Goal: Information Seeking & Learning: Understand process/instructions

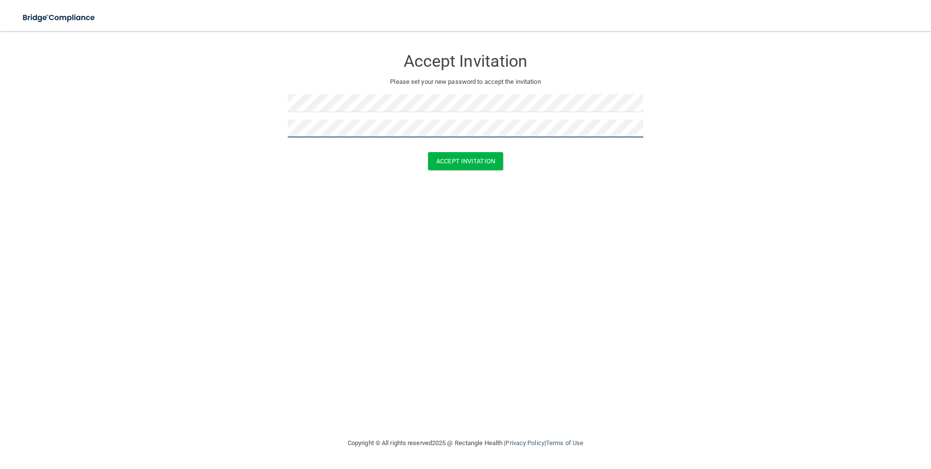
click at [428, 152] on button "Accept Invitation" at bounding box center [465, 161] width 75 height 18
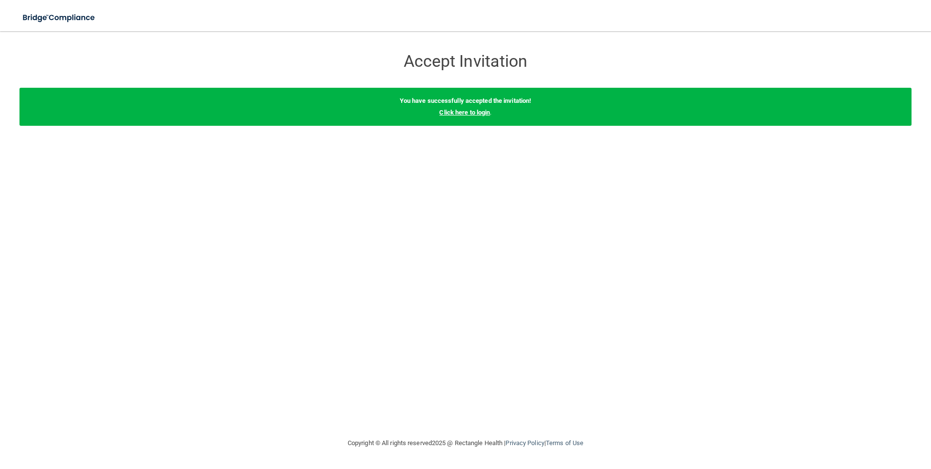
click at [485, 112] on link "Click here to login" at bounding box center [464, 112] width 51 height 7
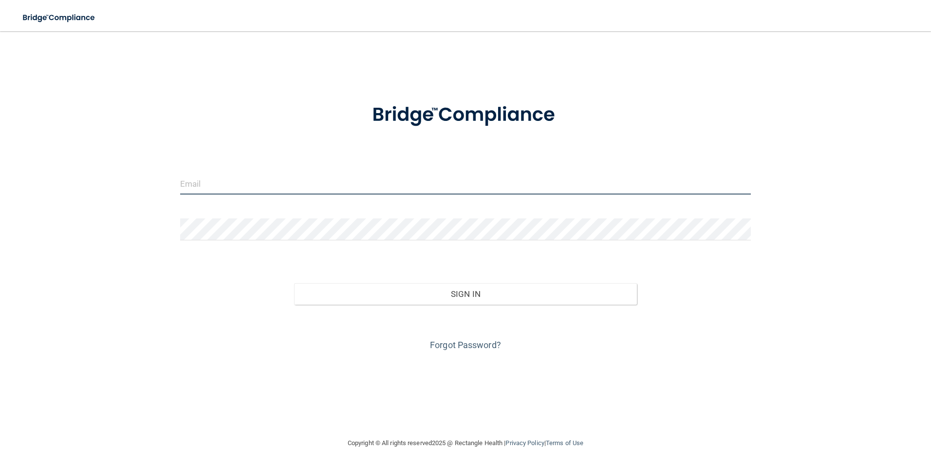
type input "[PERSON_NAME][EMAIL_ADDRESS][DOMAIN_NAME]"
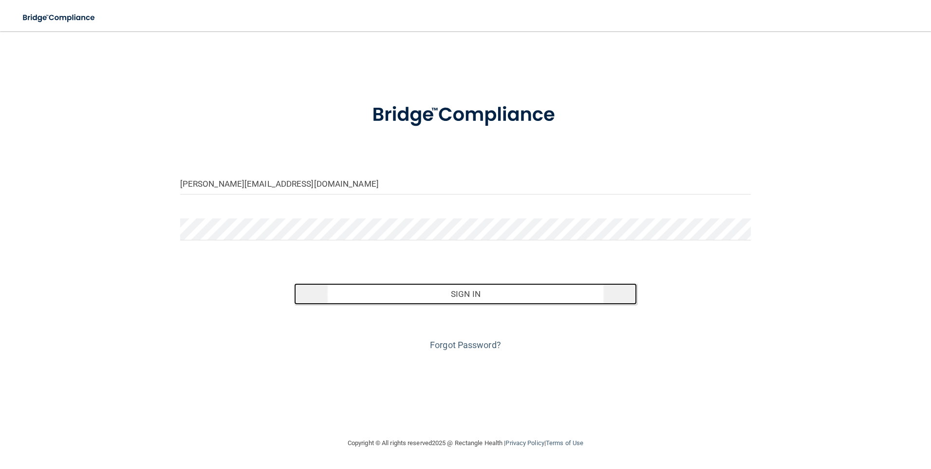
click at [489, 303] on button "Sign In" at bounding box center [465, 293] width 343 height 21
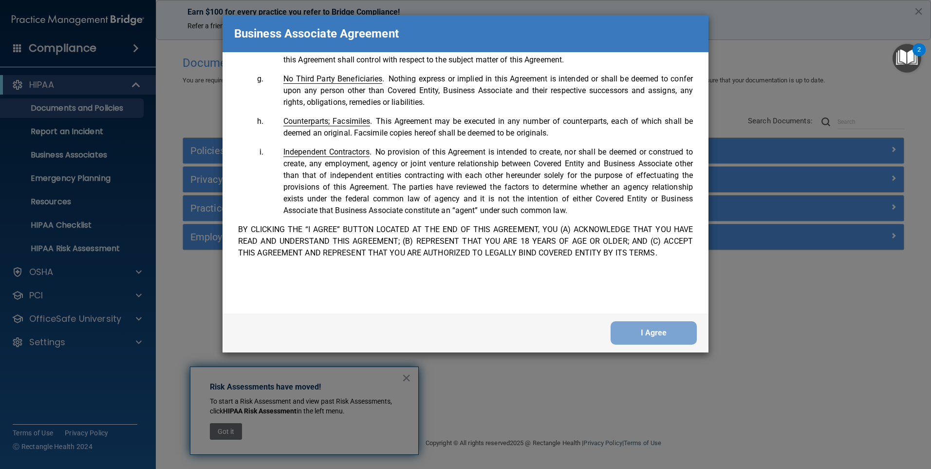
scroll to position [1986, 0]
click at [658, 332] on button "I Agree" at bounding box center [654, 332] width 86 height 23
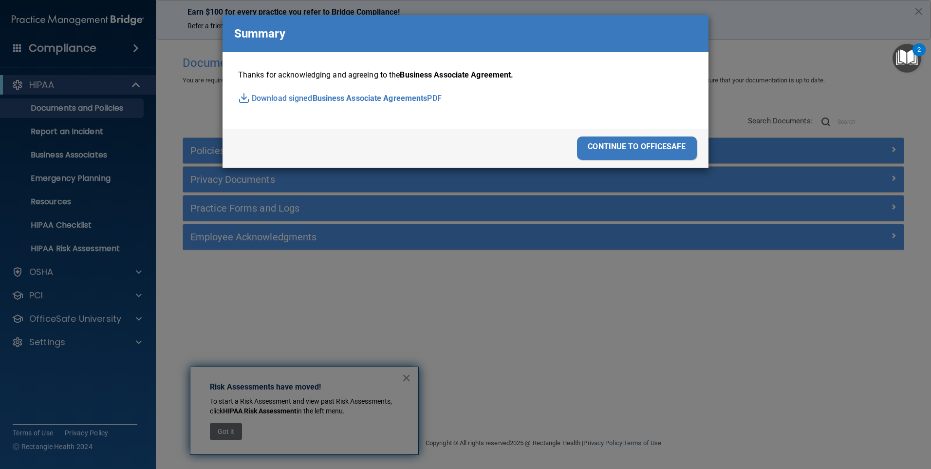
click at [639, 143] on div "continue to officesafe" at bounding box center [637, 147] width 120 height 23
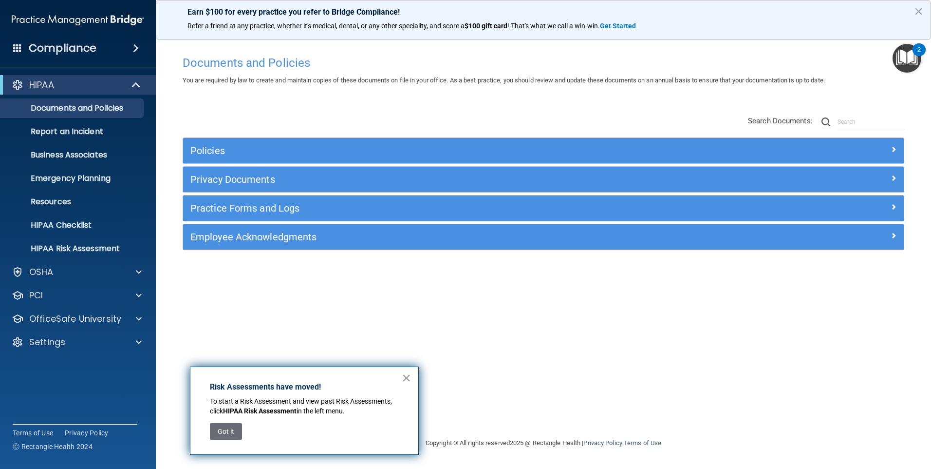
click at [409, 379] on button "×" at bounding box center [406, 378] width 9 height 16
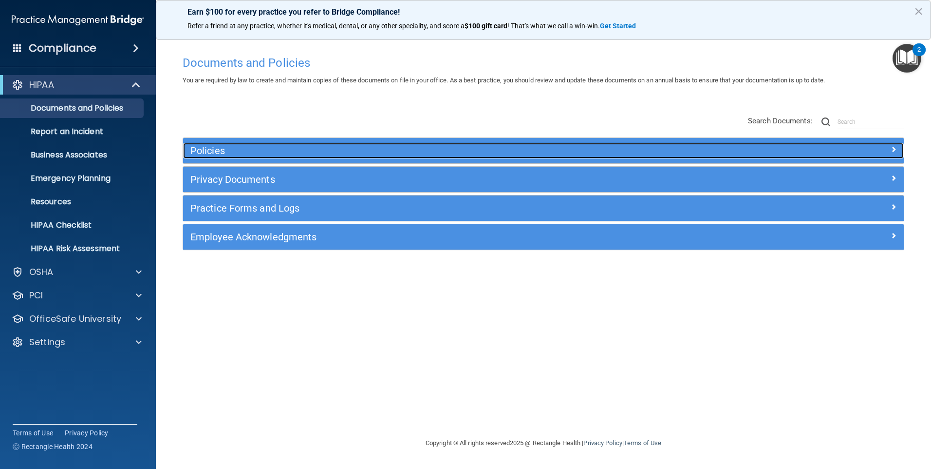
click at [208, 151] on h5 "Policies" at bounding box center [453, 150] width 526 height 11
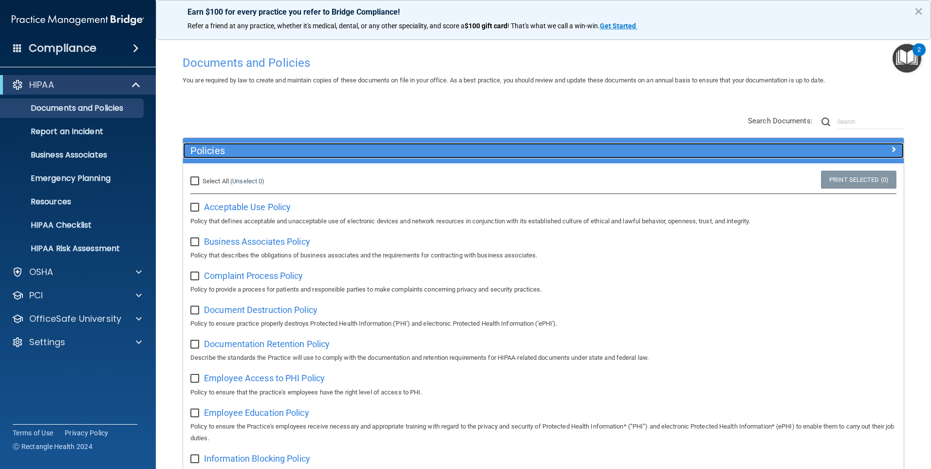
click at [208, 151] on h5 "Policies" at bounding box center [453, 150] width 526 height 11
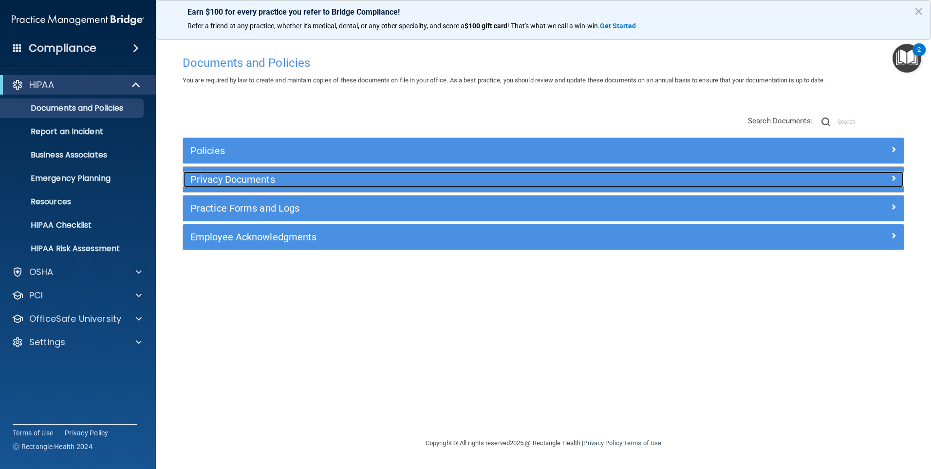
click at [218, 175] on h5 "Privacy Documents" at bounding box center [453, 179] width 526 height 11
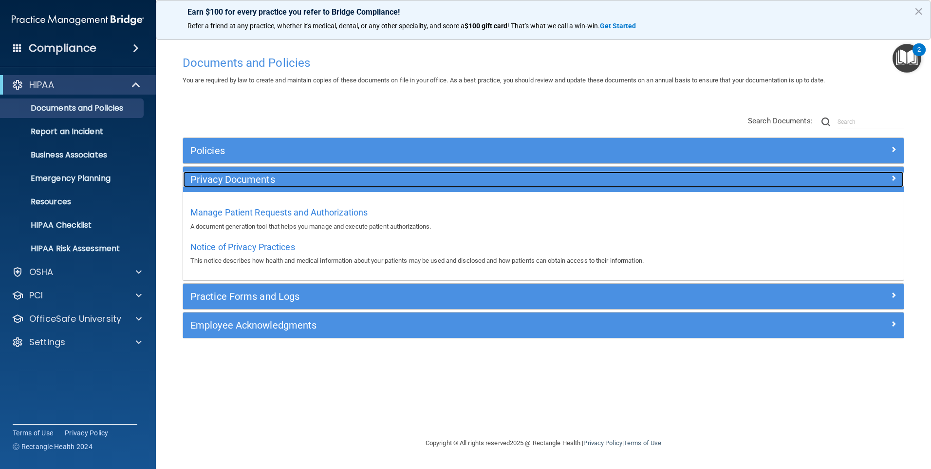
click at [225, 183] on h5 "Privacy Documents" at bounding box center [453, 179] width 526 height 11
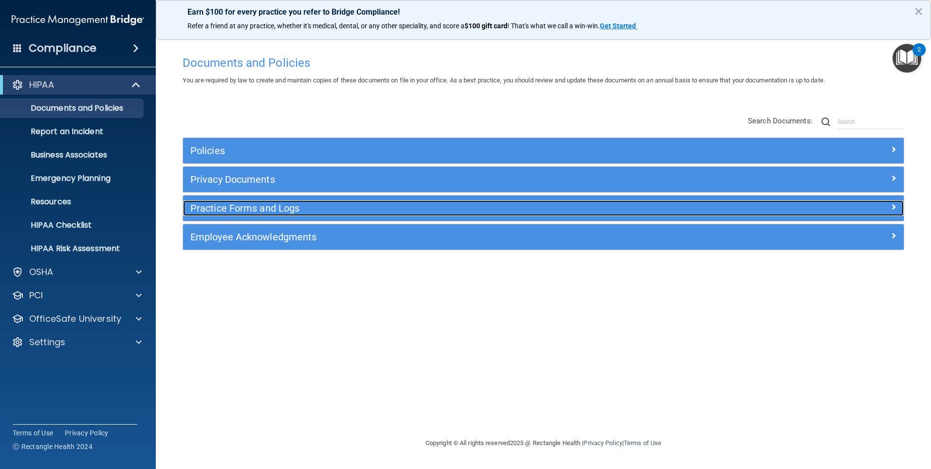
click at [247, 212] on h5 "Practice Forms and Logs" at bounding box center [453, 208] width 526 height 11
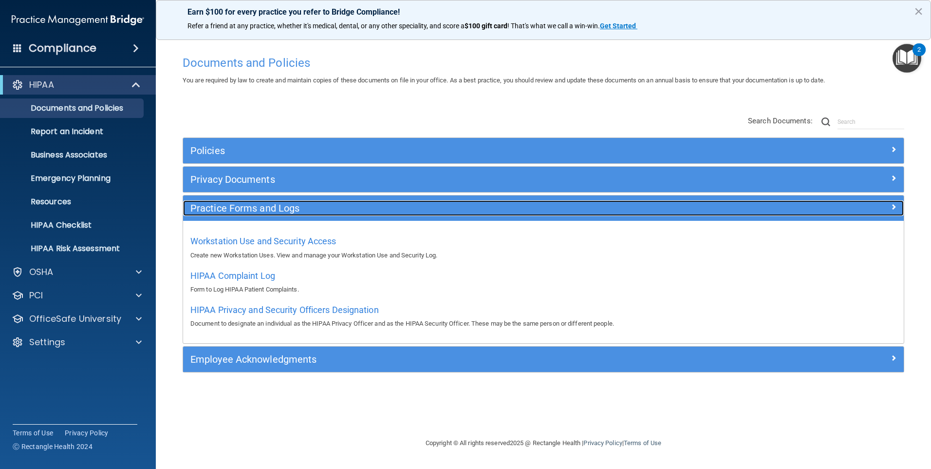
click at [247, 212] on h5 "Practice Forms and Logs" at bounding box center [453, 208] width 526 height 11
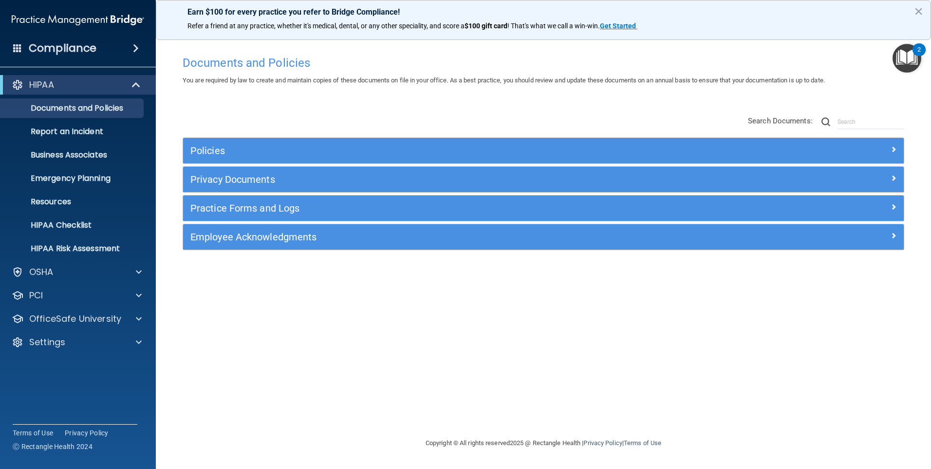
click at [272, 228] on div "Employee Acknowledgments" at bounding box center [543, 236] width 721 height 25
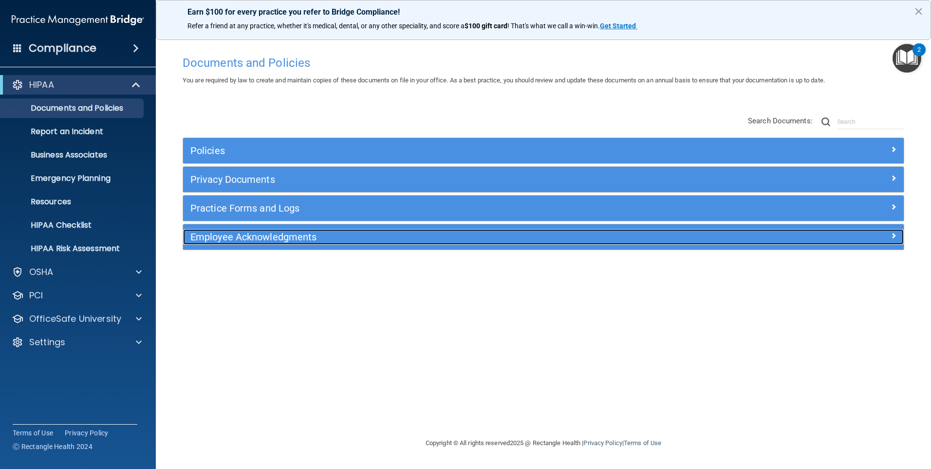
click at [272, 233] on h5 "Employee Acknowledgments" at bounding box center [453, 236] width 526 height 11
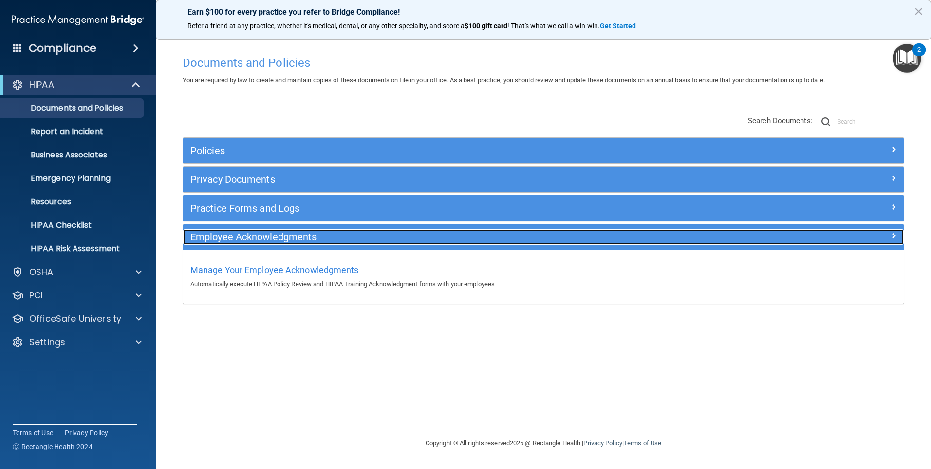
click at [272, 233] on h5 "Employee Acknowledgments" at bounding box center [453, 236] width 526 height 11
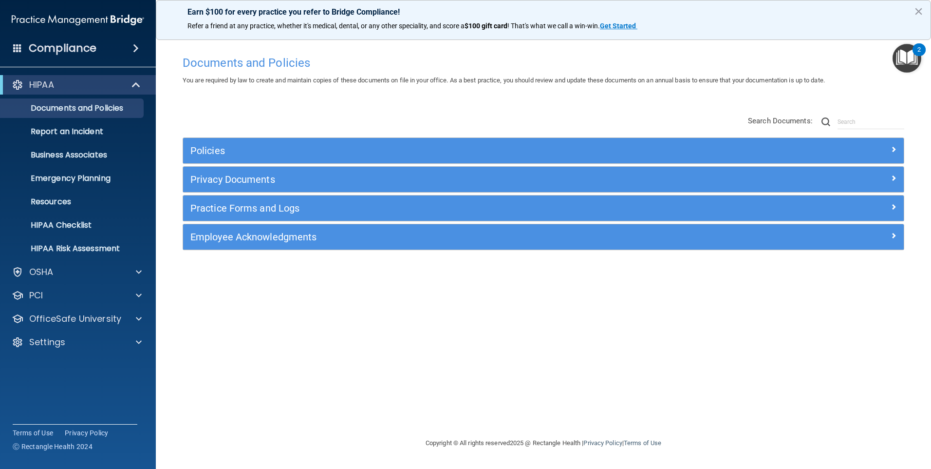
drag, startPoint x: 614, startPoint y: 124, endPoint x: 662, endPoint y: 124, distance: 48.2
click at [631, 121] on div "Policies Select All (Unselect 0) Unselect All Print Selected (0) Acceptable Use…" at bounding box center [543, 183] width 736 height 155
click at [914, 61] on img "Open Resource Center, 2 new notifications" at bounding box center [907, 58] width 29 height 29
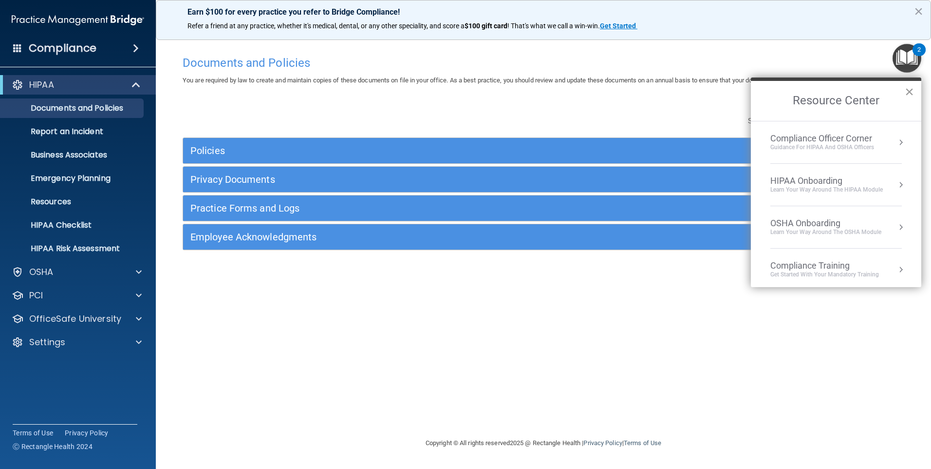
click at [910, 90] on button "×" at bounding box center [909, 92] width 9 height 16
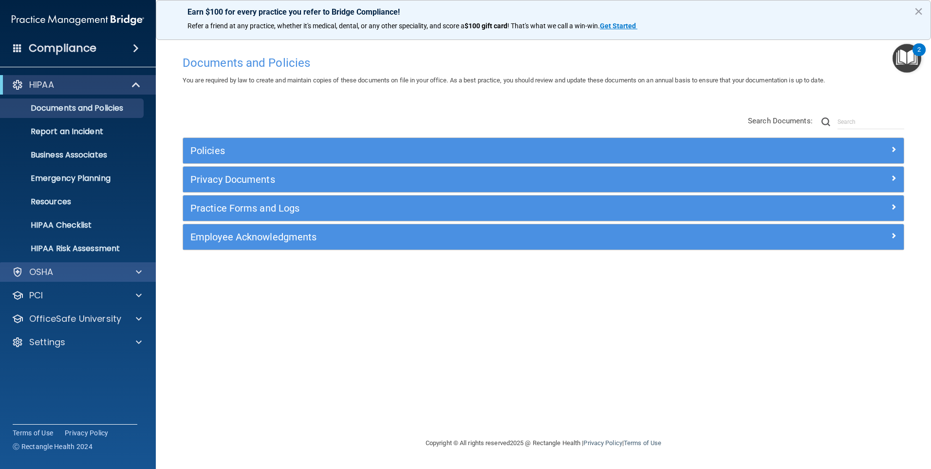
click at [70, 279] on div "OSHA" at bounding box center [78, 271] width 156 height 19
click at [133, 274] on div at bounding box center [137, 272] width 24 height 12
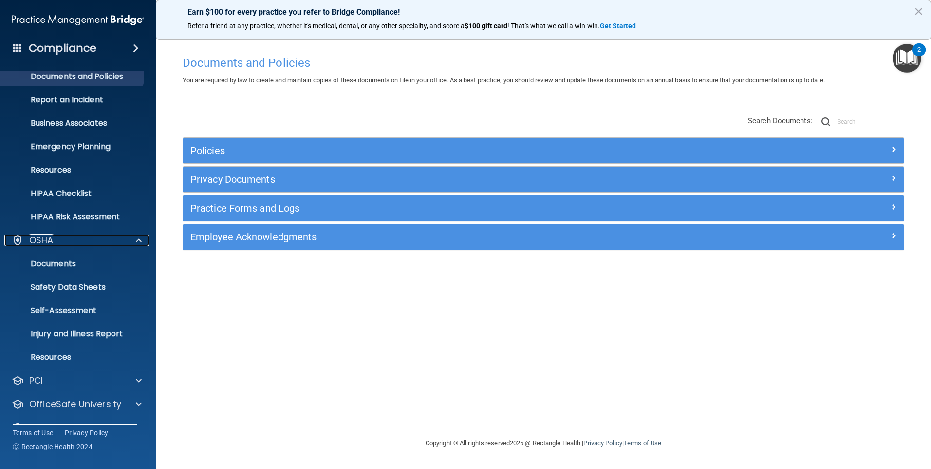
scroll to position [49, 0]
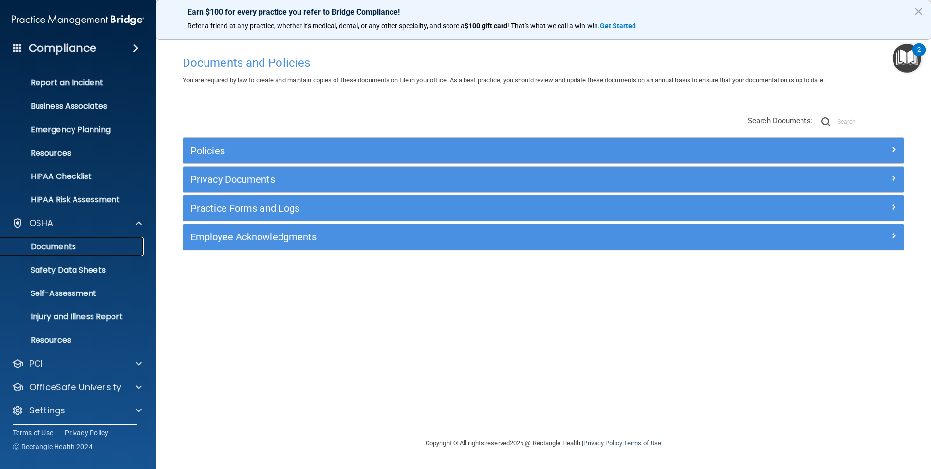
click at [65, 251] on p "Documents" at bounding box center [72, 247] width 133 height 10
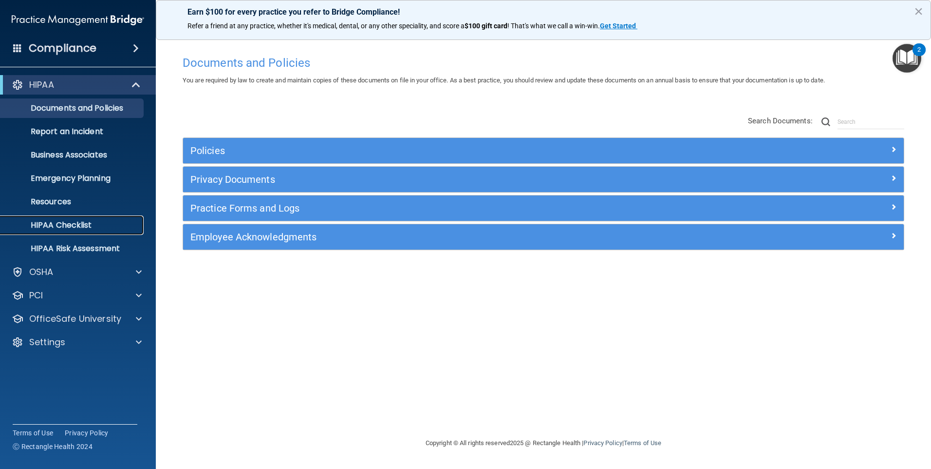
click at [93, 231] on link "HIPAA Checklist" at bounding box center [66, 224] width 153 height 19
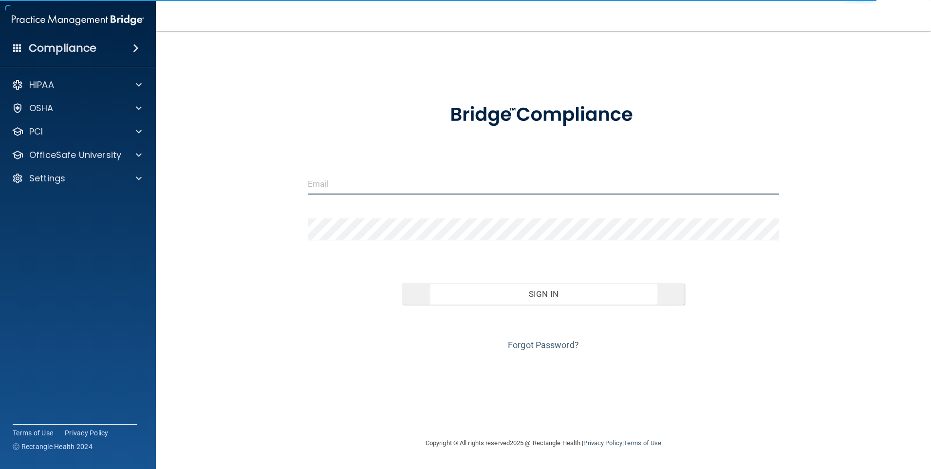
type input "[PERSON_NAME][EMAIL_ADDRESS][DOMAIN_NAME]"
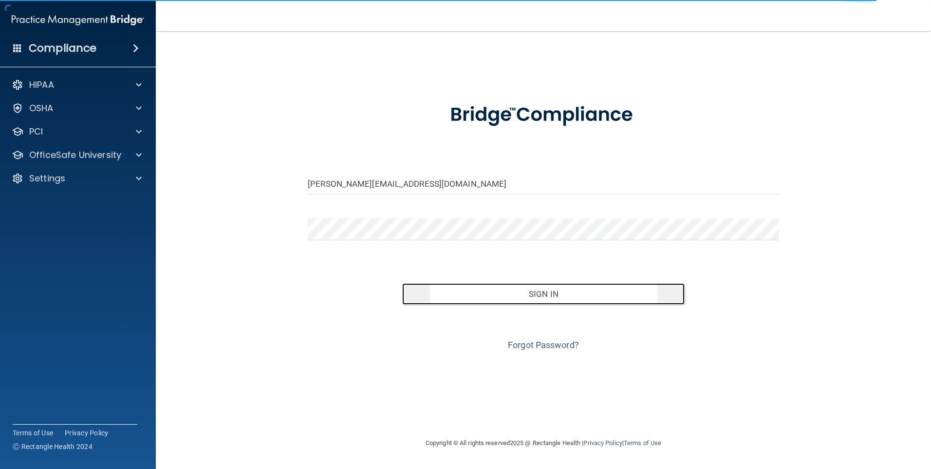
click at [532, 294] on button "Sign In" at bounding box center [543, 293] width 283 height 21
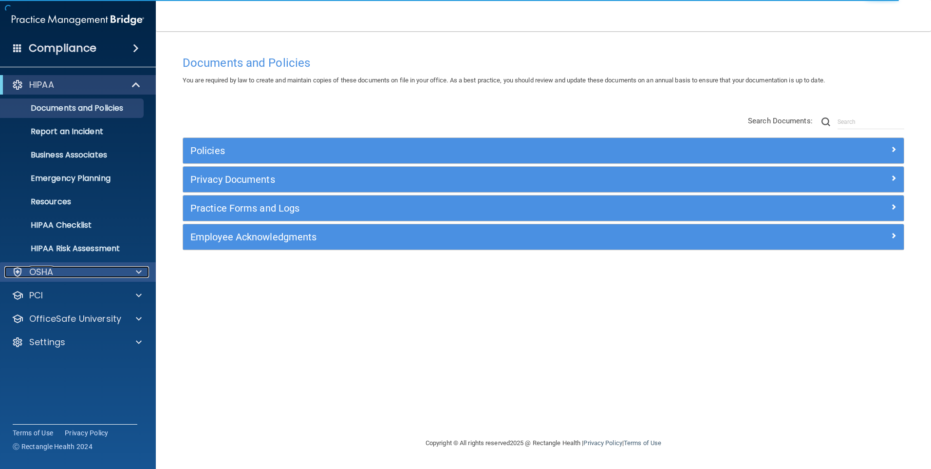
click at [91, 274] on div "OSHA" at bounding box center [64, 272] width 121 height 12
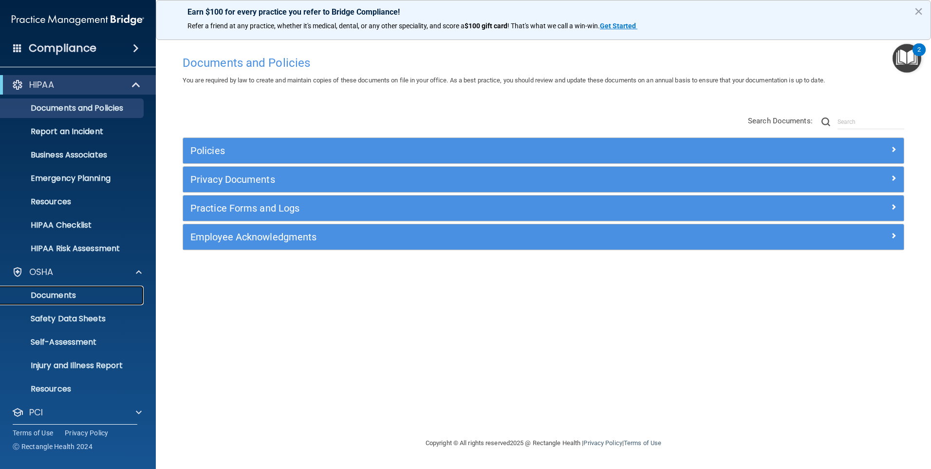
click at [61, 293] on p "Documents" at bounding box center [72, 295] width 133 height 10
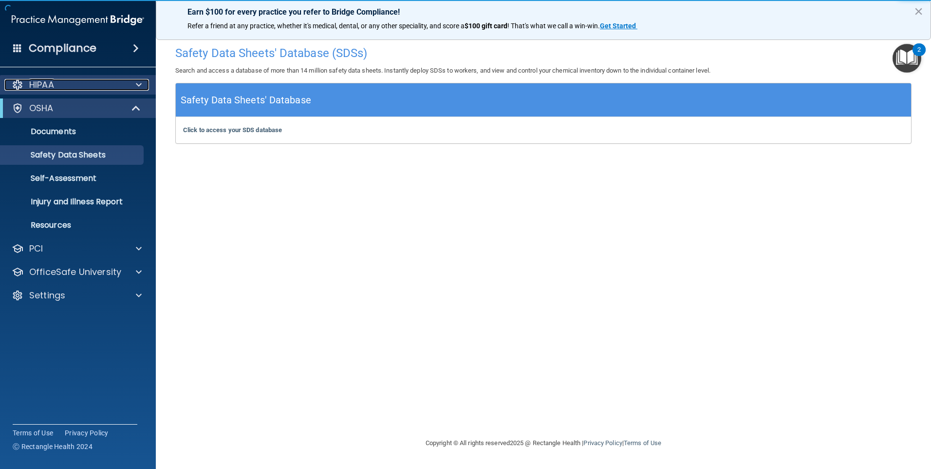
click at [75, 85] on div "HIPAA" at bounding box center [64, 85] width 121 height 12
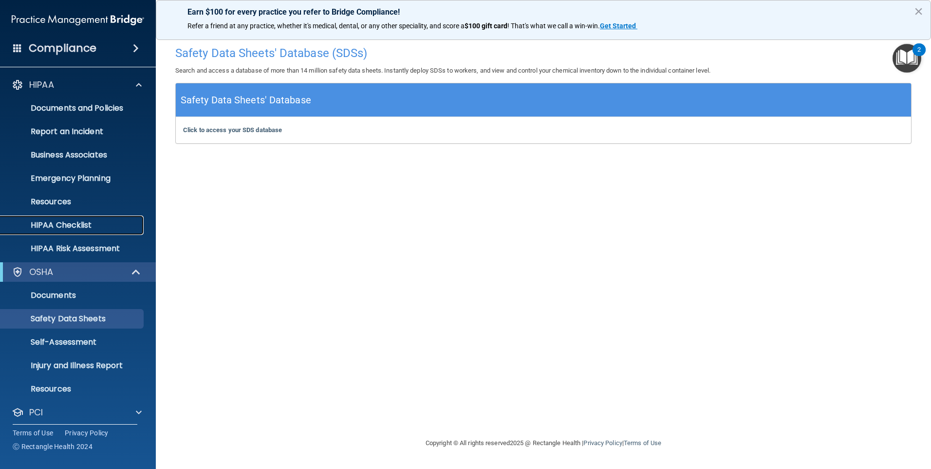
click at [80, 224] on p "HIPAA Checklist" at bounding box center [72, 225] width 133 height 10
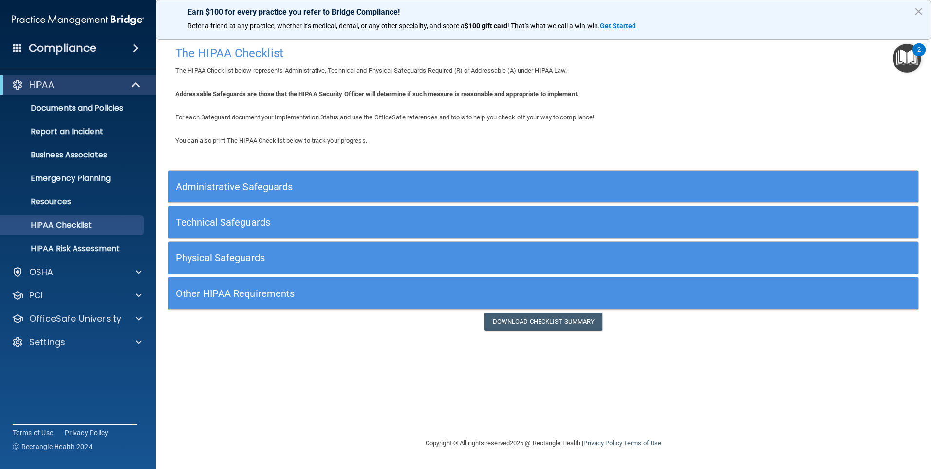
click at [308, 296] on h5 "Other HIPAA Requirements" at bounding box center [450, 293] width 548 height 11
